Goal: Task Accomplishment & Management: Use online tool/utility

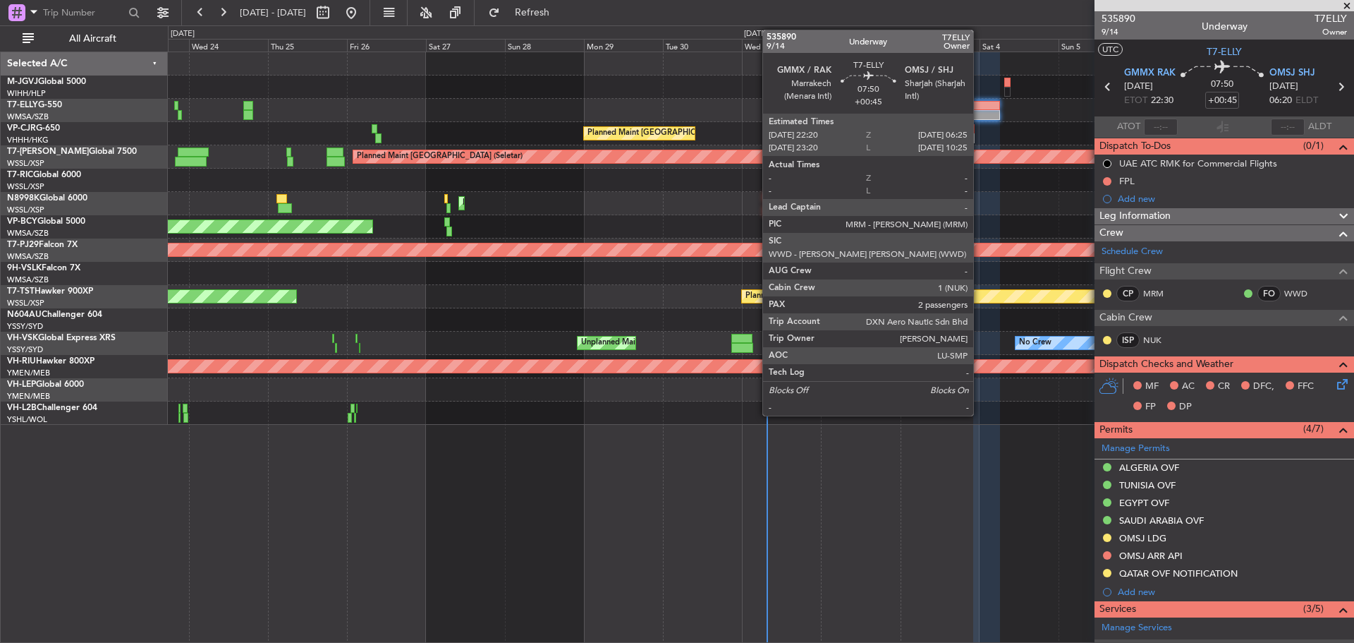
click at [980, 107] on div at bounding box center [986, 106] width 27 height 10
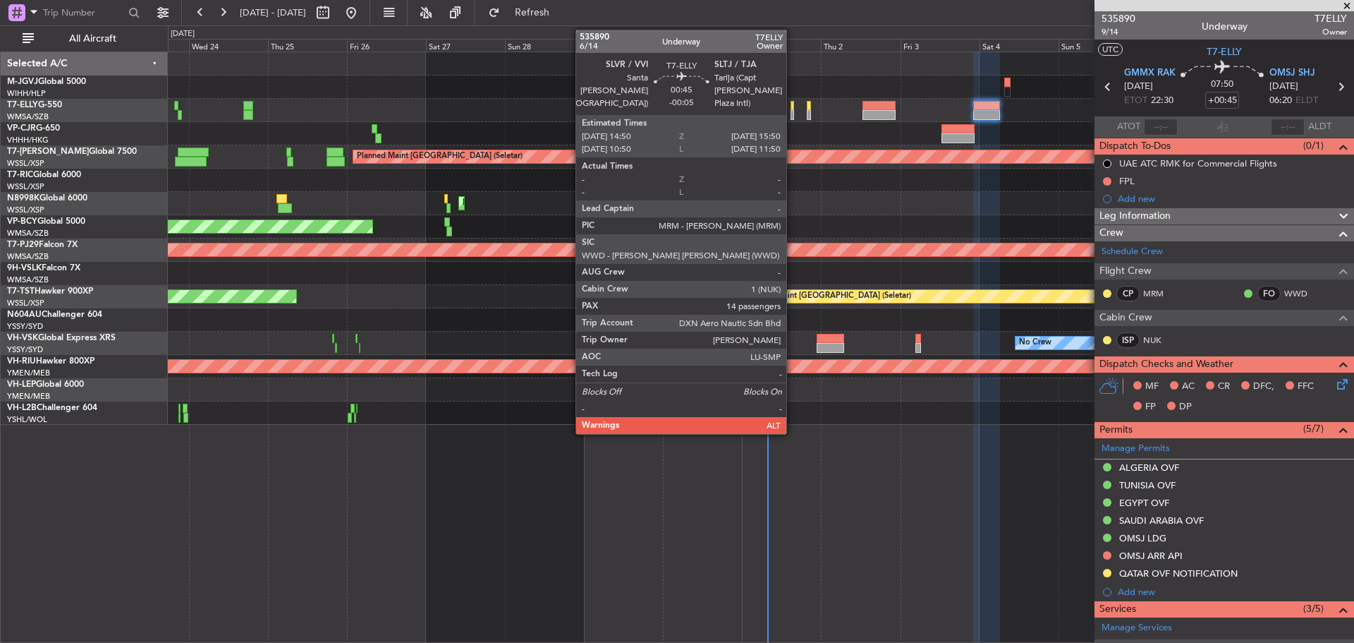
click at [793, 111] on div at bounding box center [793, 115] width 4 height 10
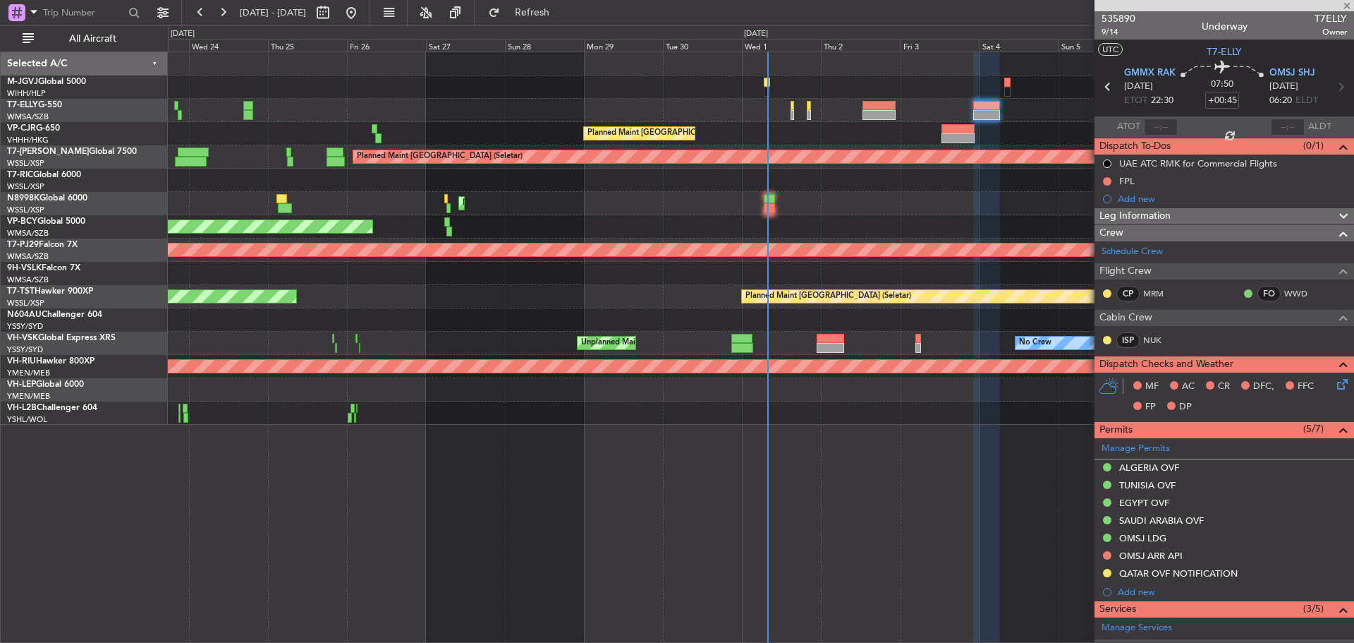
type input "-00:05"
type input "14"
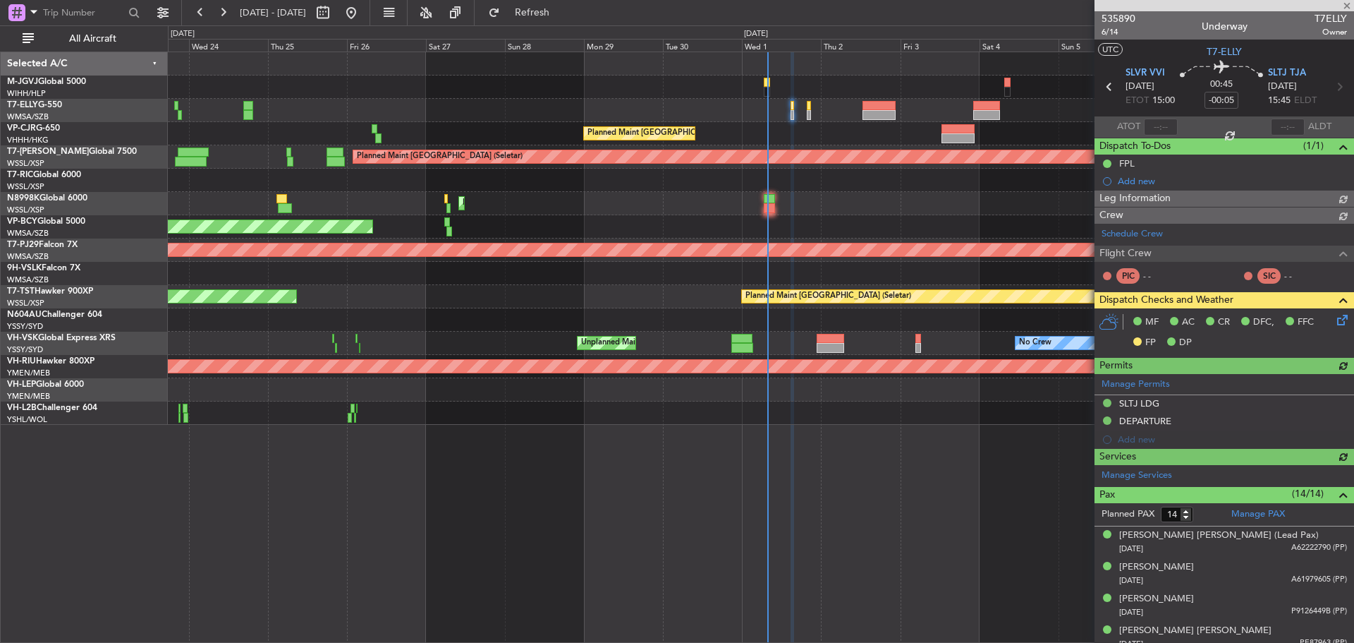
type input "[PERSON_NAME] (KYA)"
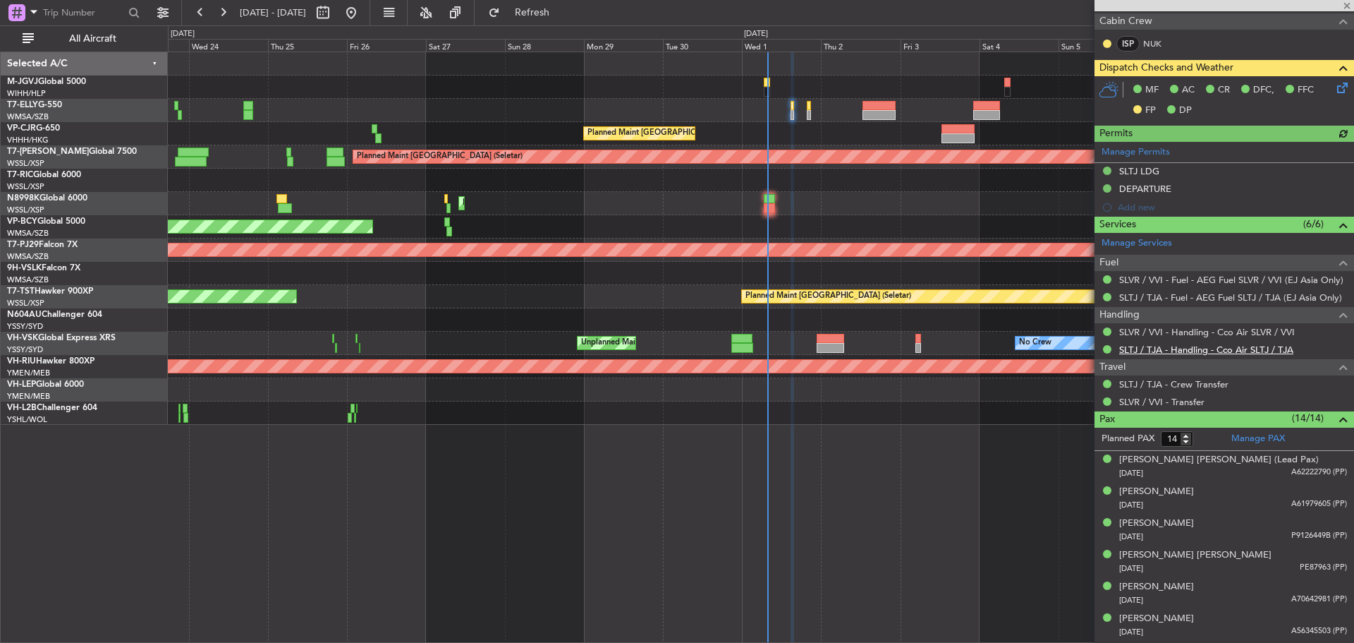
scroll to position [282, 0]
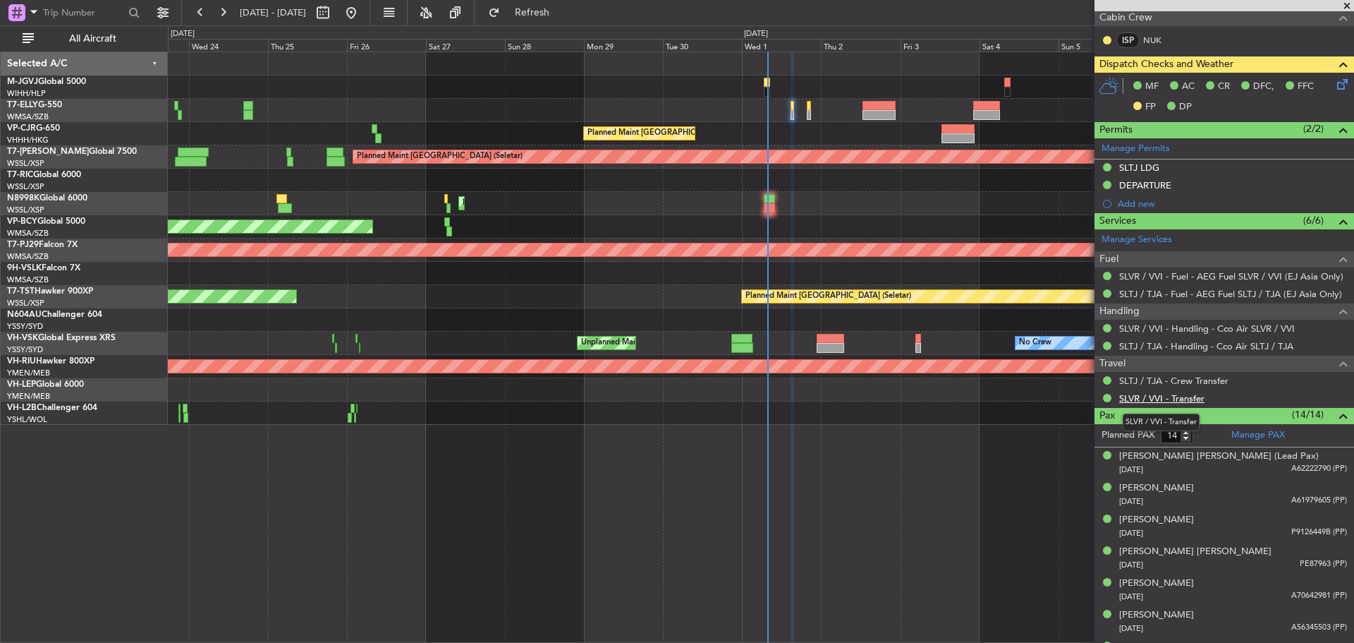
click at [1152, 398] on link "SLVR / VVI - Transfer" at bounding box center [1161, 398] width 85 height 12
type input "[PERSON_NAME] (KYA)"
click at [1157, 382] on link "SLTJ / TJA - Crew Transfer" at bounding box center [1173, 380] width 109 height 12
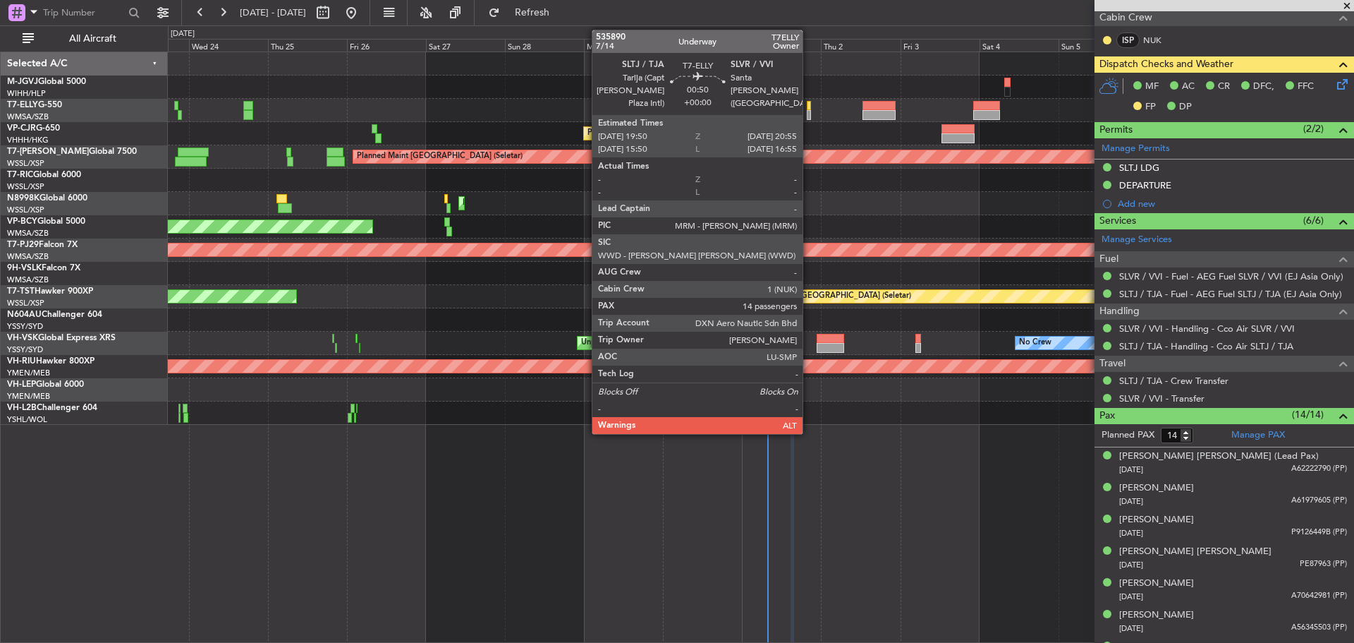
click at [809, 111] on div at bounding box center [809, 115] width 4 height 10
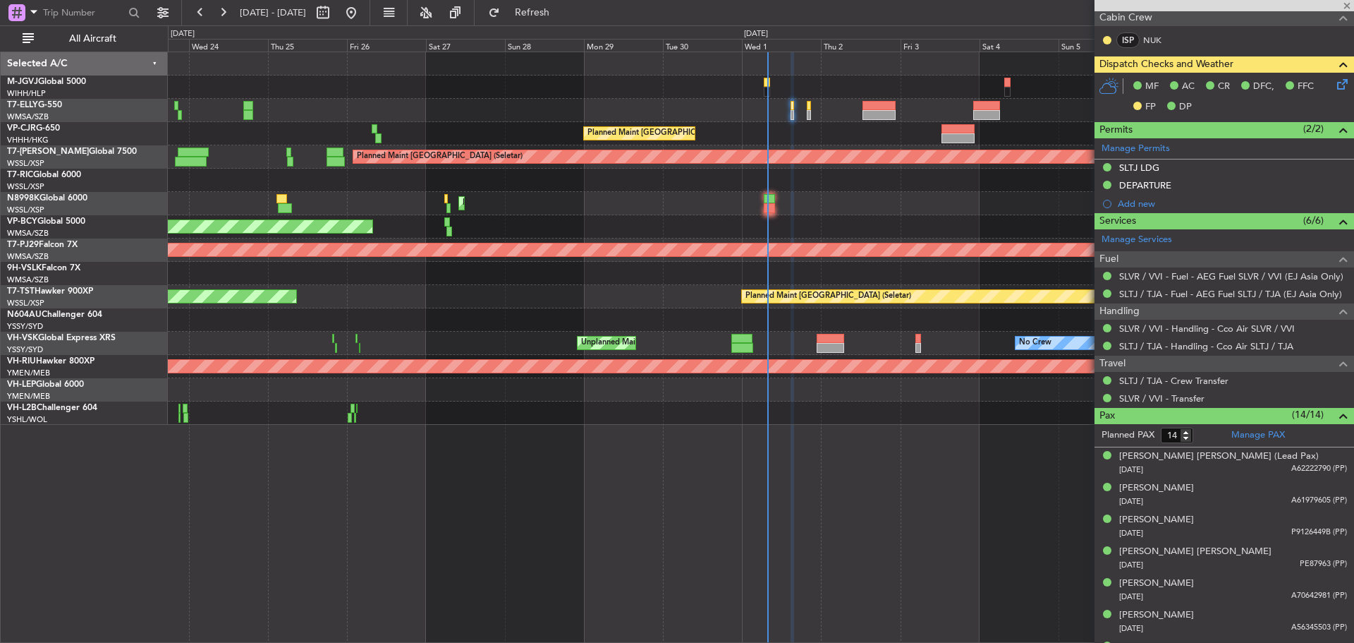
scroll to position [0, 0]
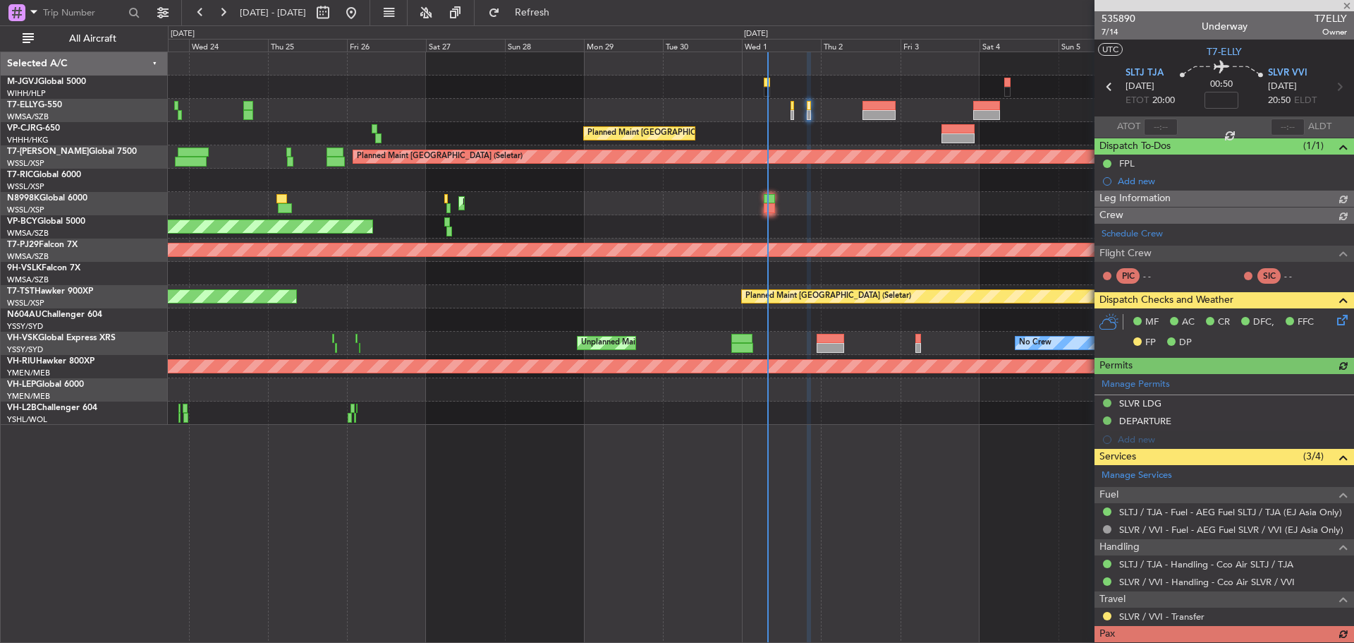
type input "[PERSON_NAME] (KYA)"
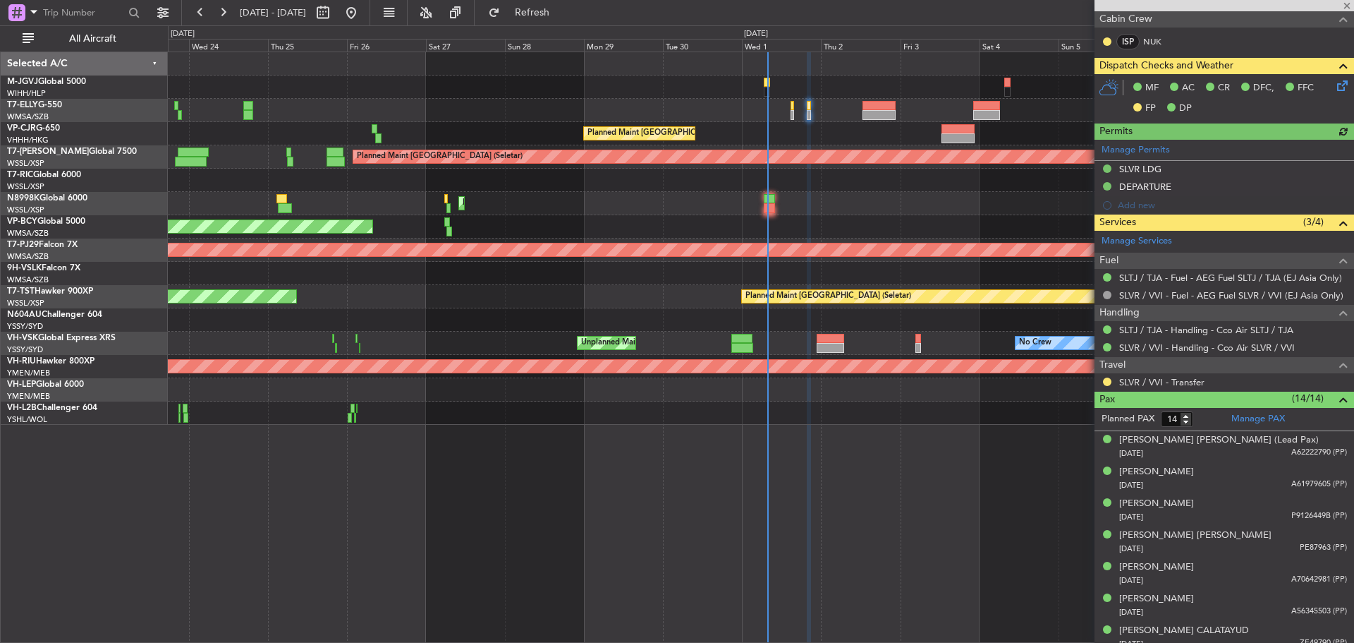
scroll to position [282, 0]
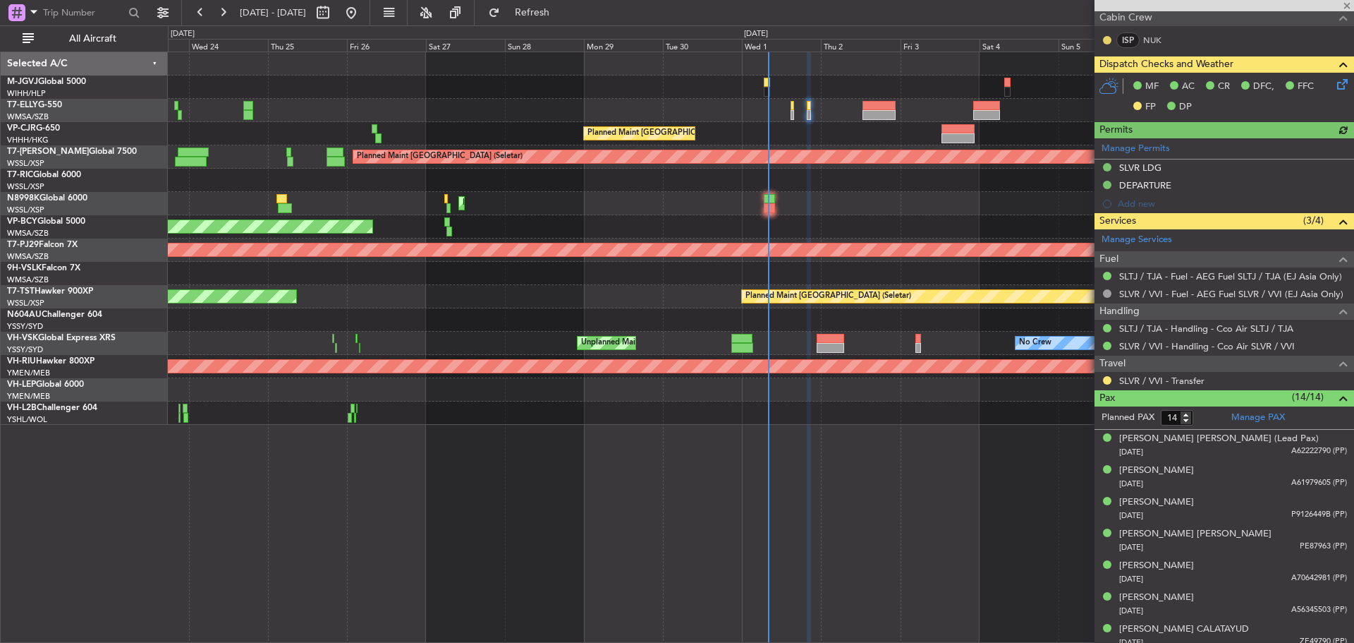
type input "[PERSON_NAME] (KYA)"
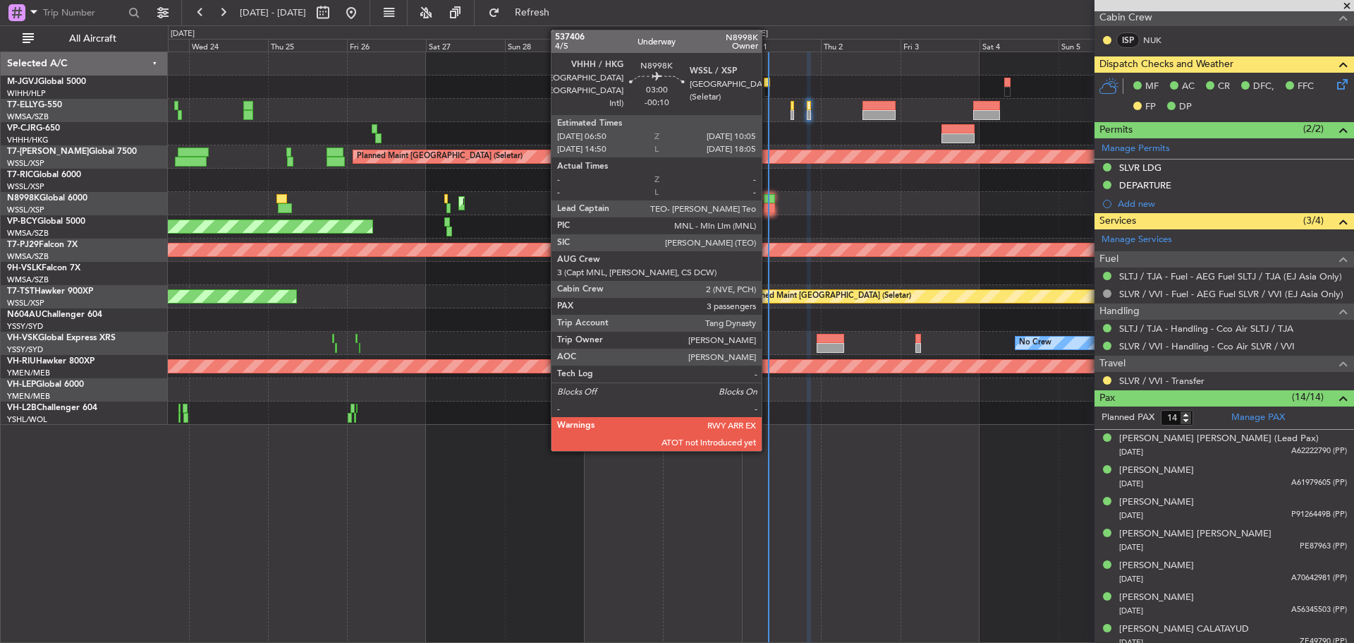
click at [768, 198] on div at bounding box center [769, 199] width 11 height 10
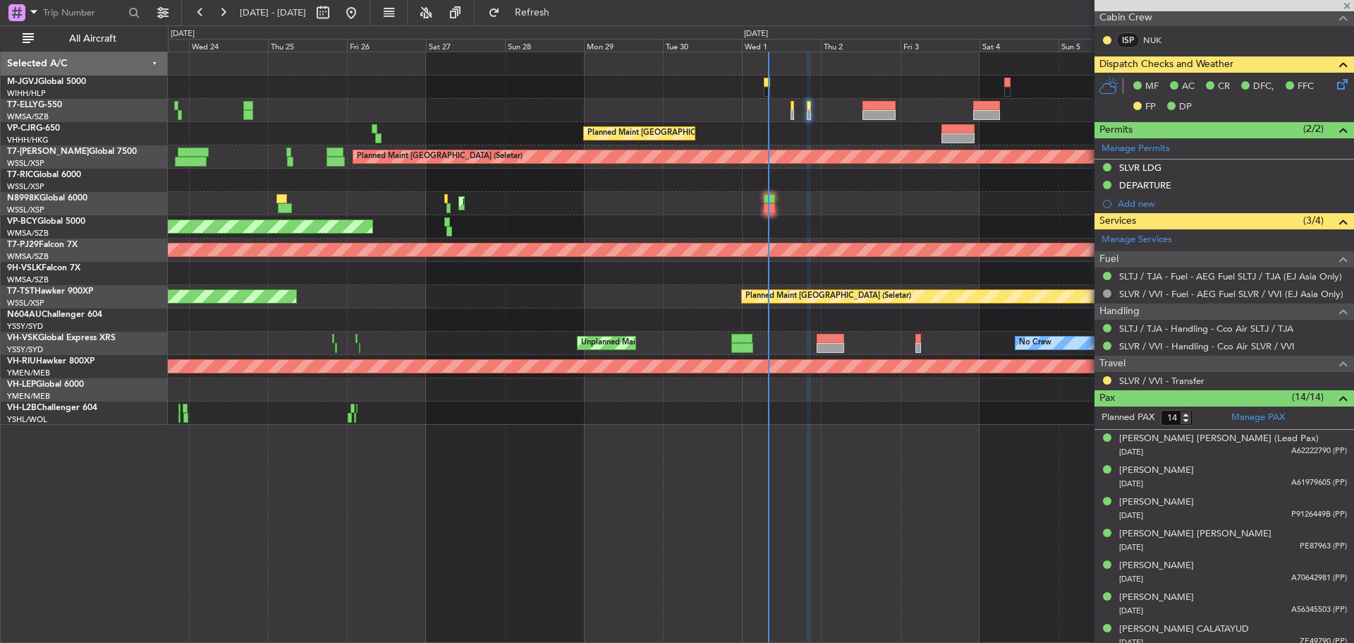
type input "-00:10"
type input "3"
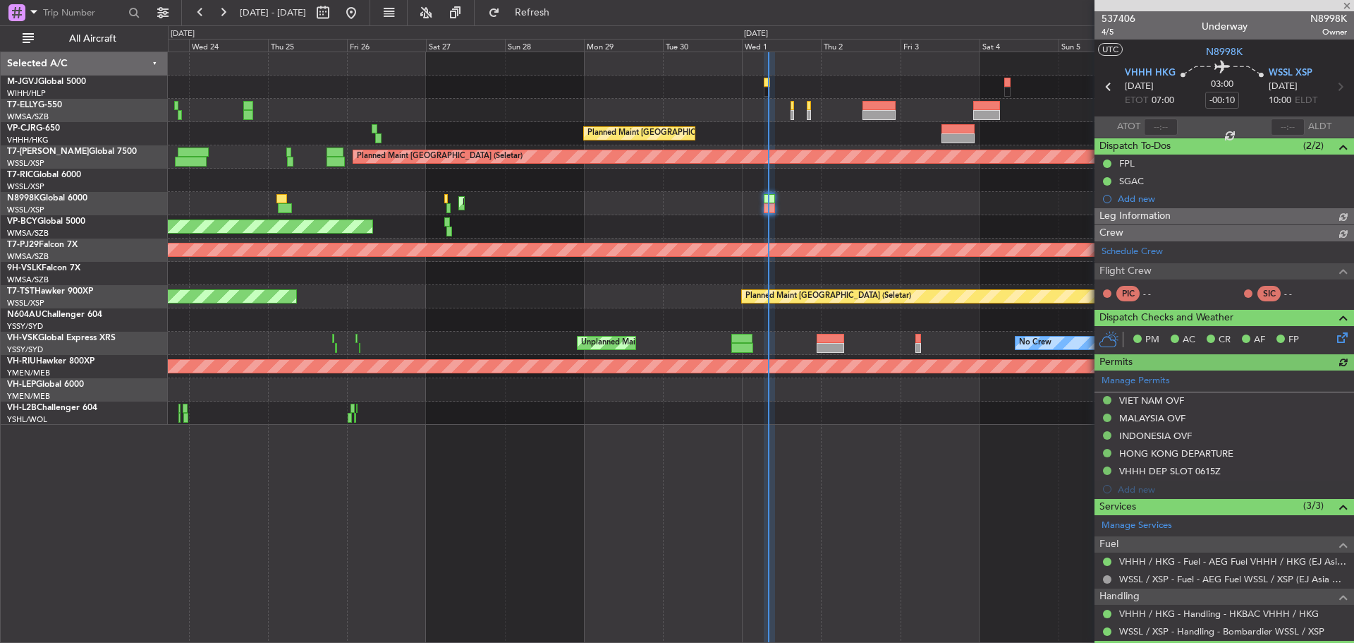
type input "[PERSON_NAME] (BTA)"
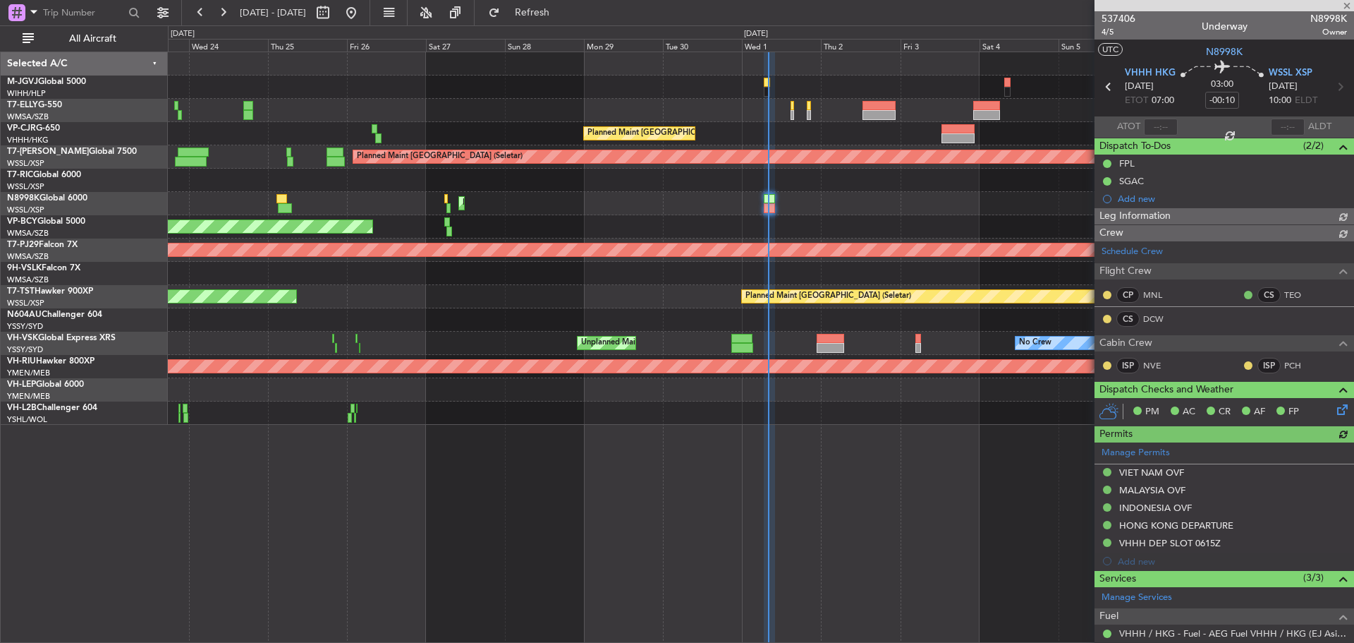
type input "[PERSON_NAME] (BTA)"
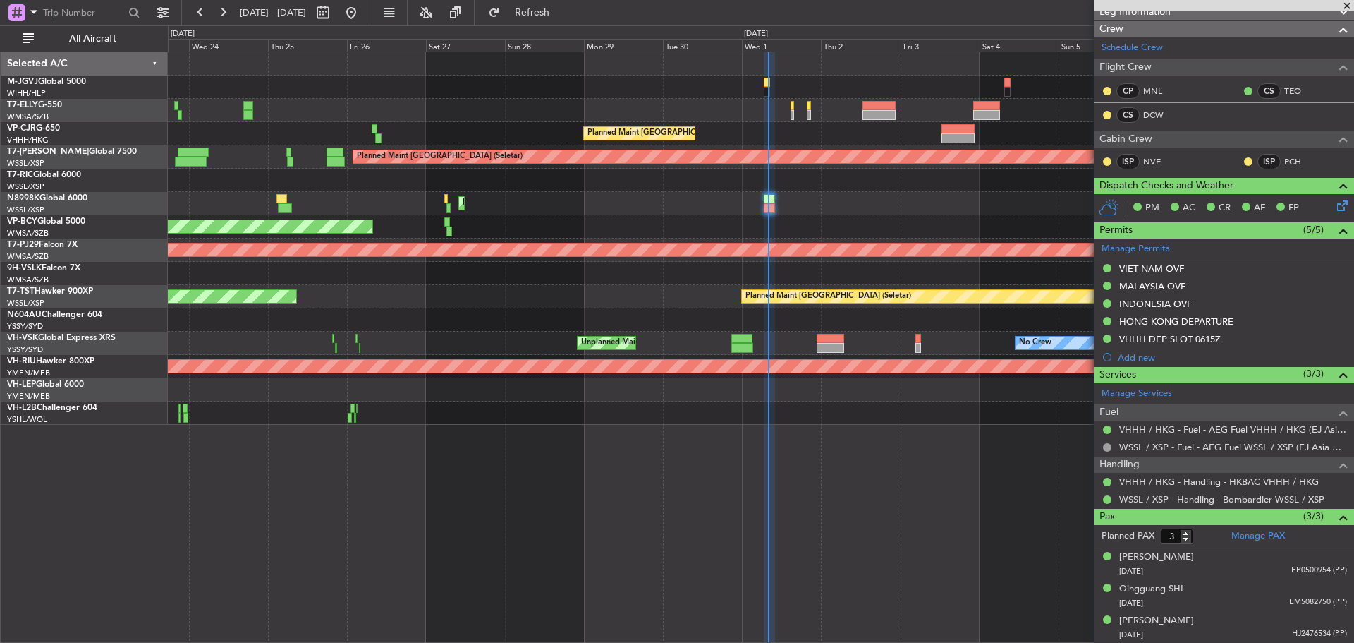
type input "[PERSON_NAME] (BTA)"
